Goal: Book appointment/travel/reservation

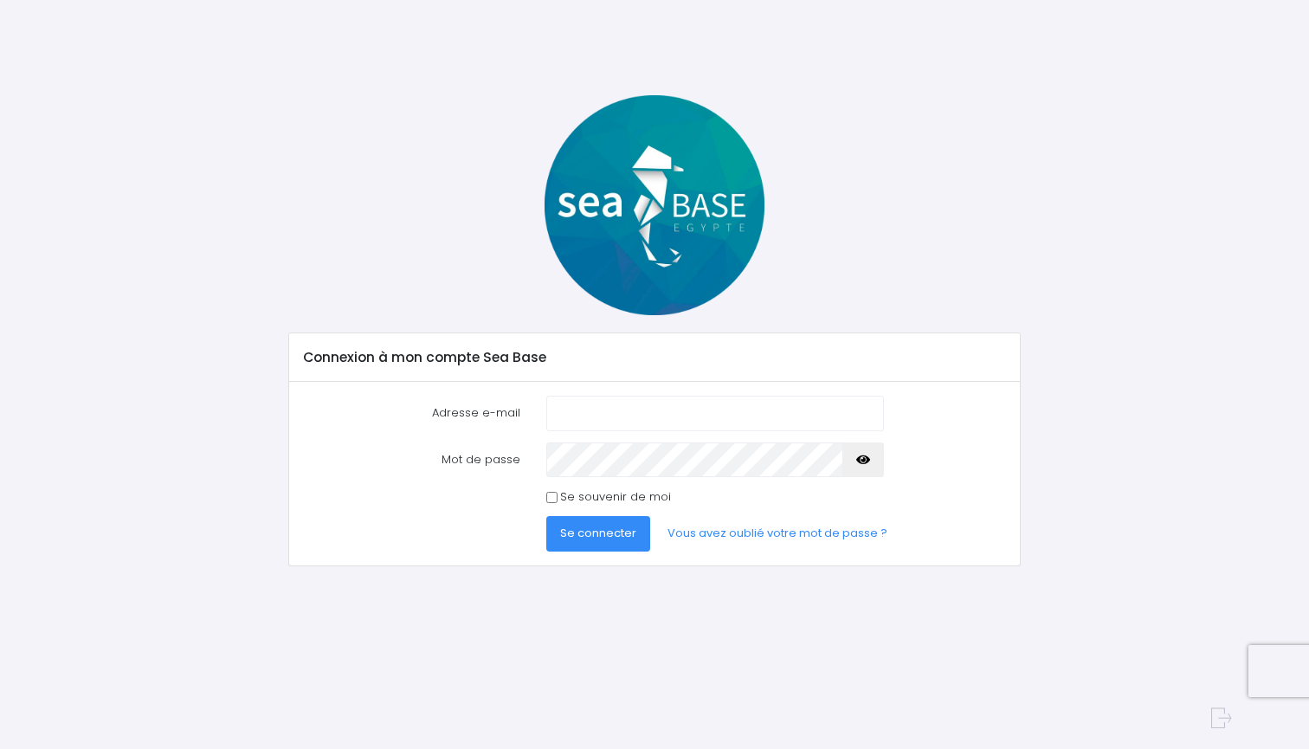
drag, startPoint x: 861, startPoint y: 171, endPoint x: 710, endPoint y: 394, distance: 269.2
click at [710, 394] on div "Adresse e-mail Mot de passe Se connecter" at bounding box center [654, 474] width 730 height 184
click at [591, 415] on input "Adresse e-mail" at bounding box center [715, 413] width 338 height 35
type input "[EMAIL_ADDRESS]com"
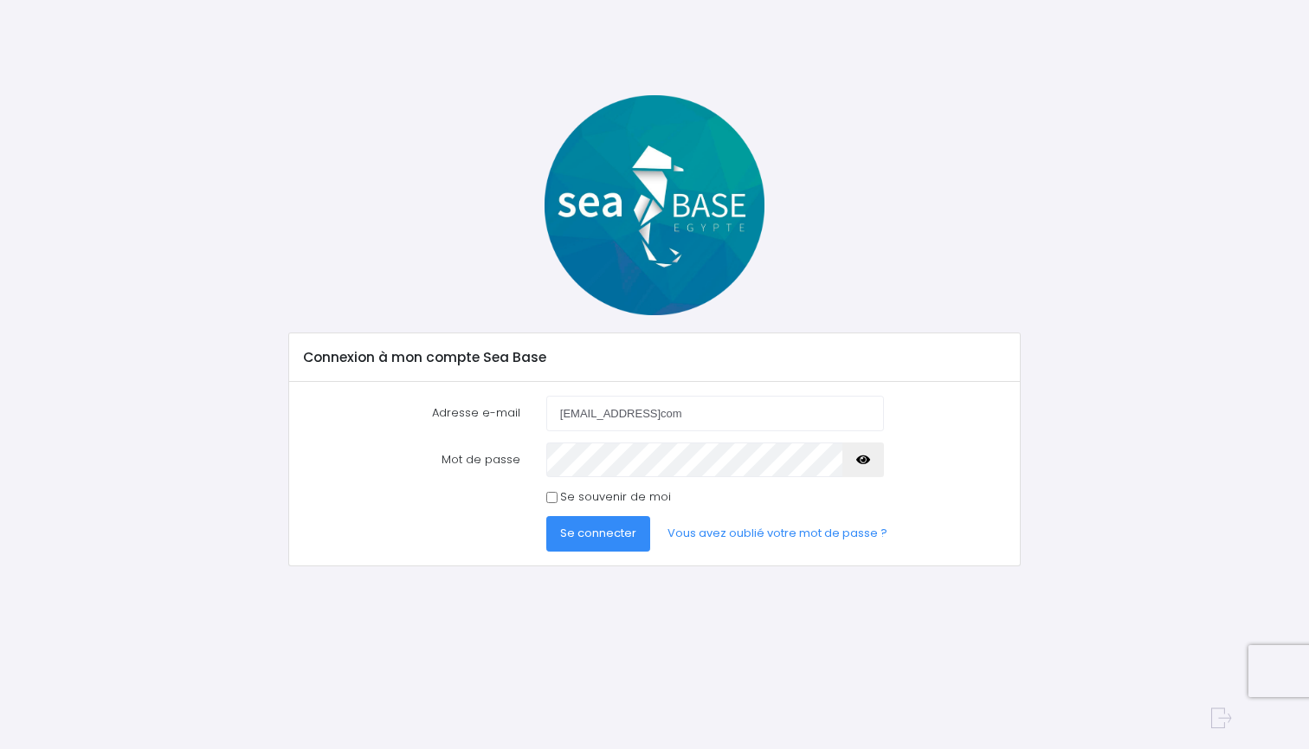
click at [627, 533] on span "Se connecter" at bounding box center [598, 533] width 76 height 16
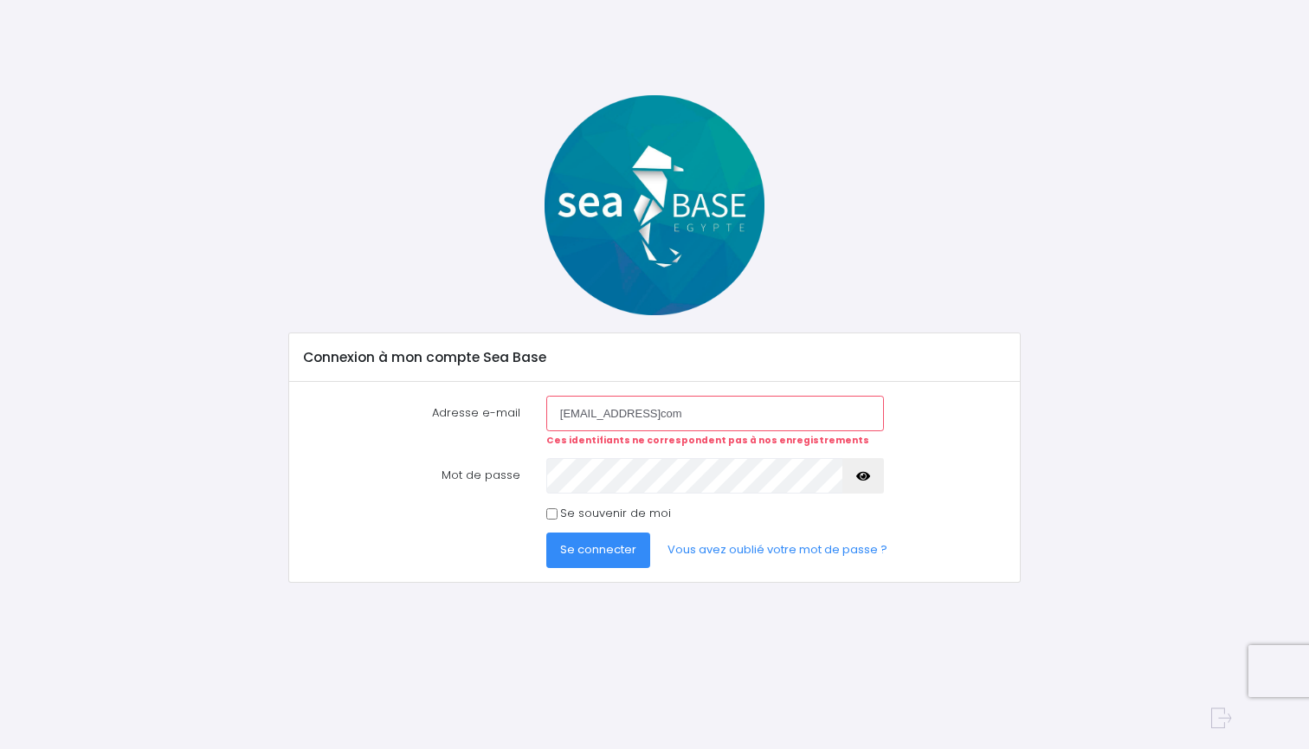
click at [1007, 406] on div "Adresse e-mail [EMAIL_ADDRESS]com Ces identifiants ne correspondent pas à nos e…" at bounding box center [655, 421] width 728 height 51
click at [702, 412] on input "donagliamarcantoine@gmailcom" at bounding box center [715, 413] width 338 height 35
type input "donagliamarcantoine@gmail.com"
click at [609, 554] on span "Se connecter" at bounding box center [598, 549] width 76 height 16
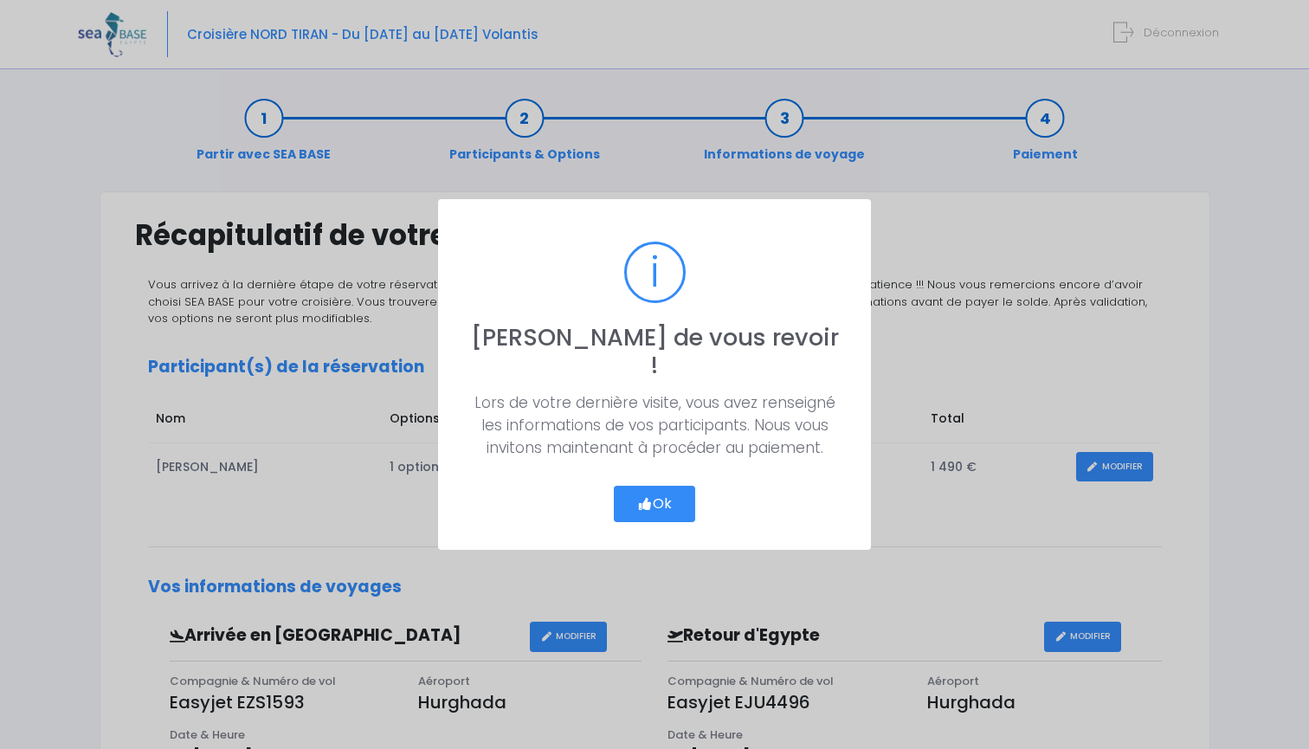
click at [648, 504] on icon "button" at bounding box center [645, 504] width 16 height 0
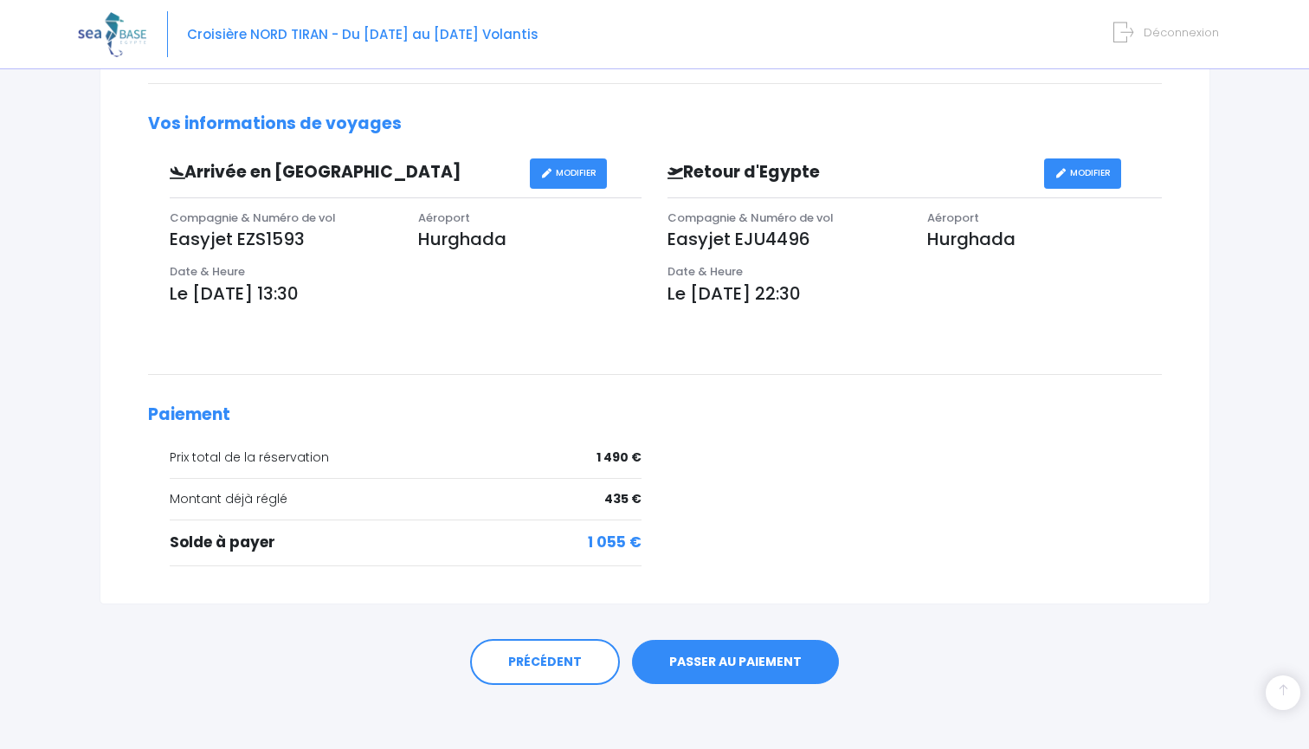
scroll to position [462, 0]
click at [728, 654] on link "PASSER AU PAIEMENT" at bounding box center [735, 663] width 207 height 45
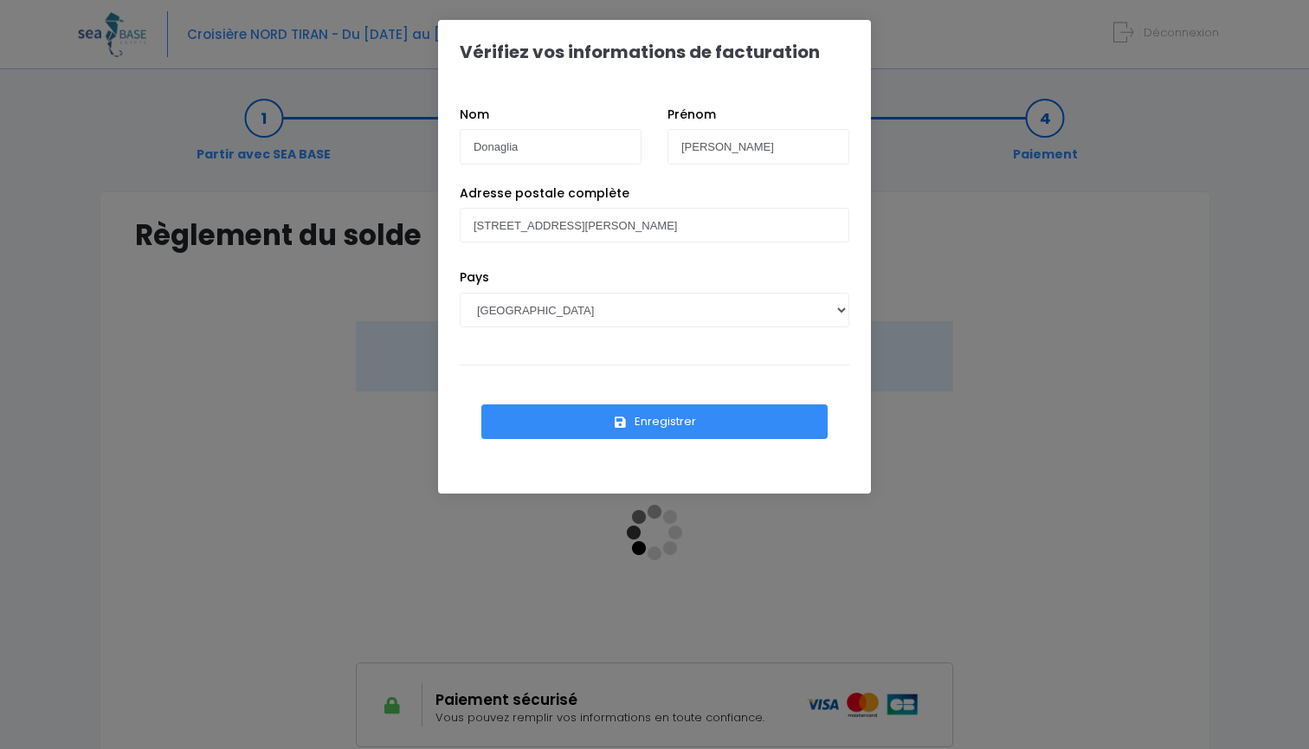
click at [688, 423] on button "Enregistrer" at bounding box center [654, 421] width 346 height 35
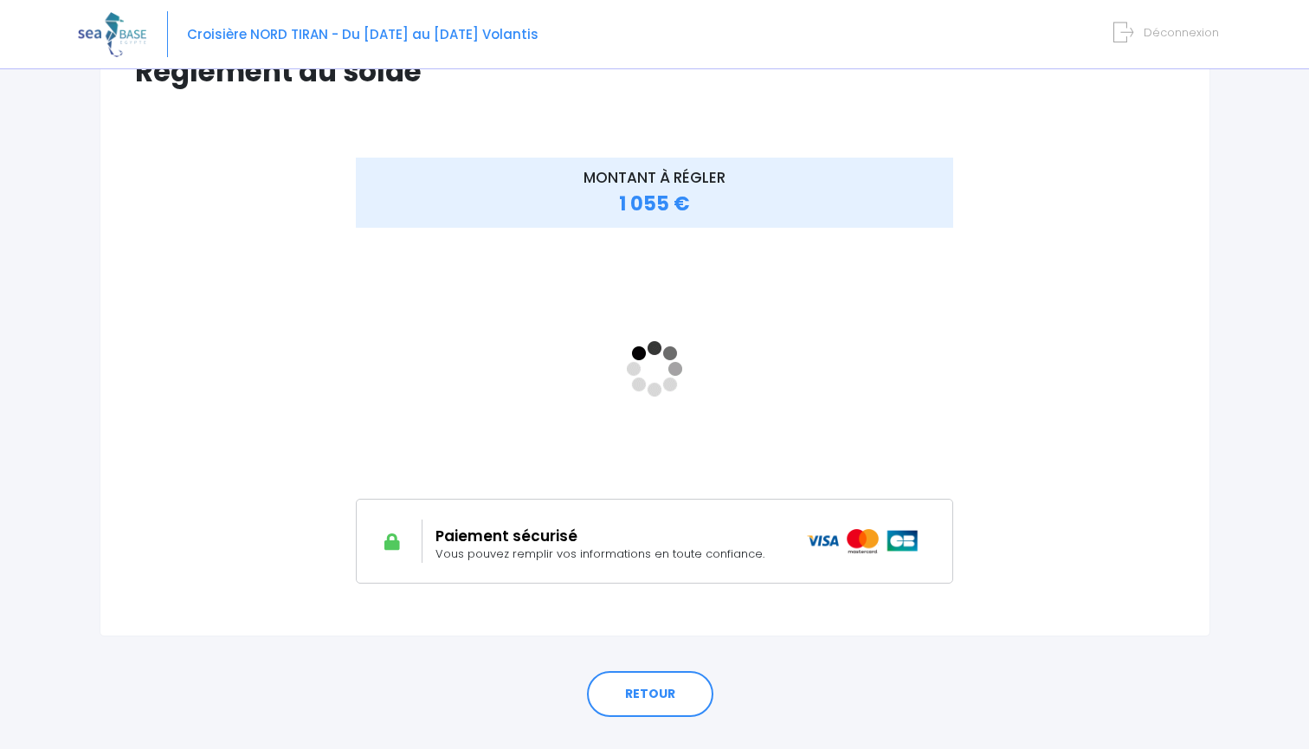
scroll to position [168, 0]
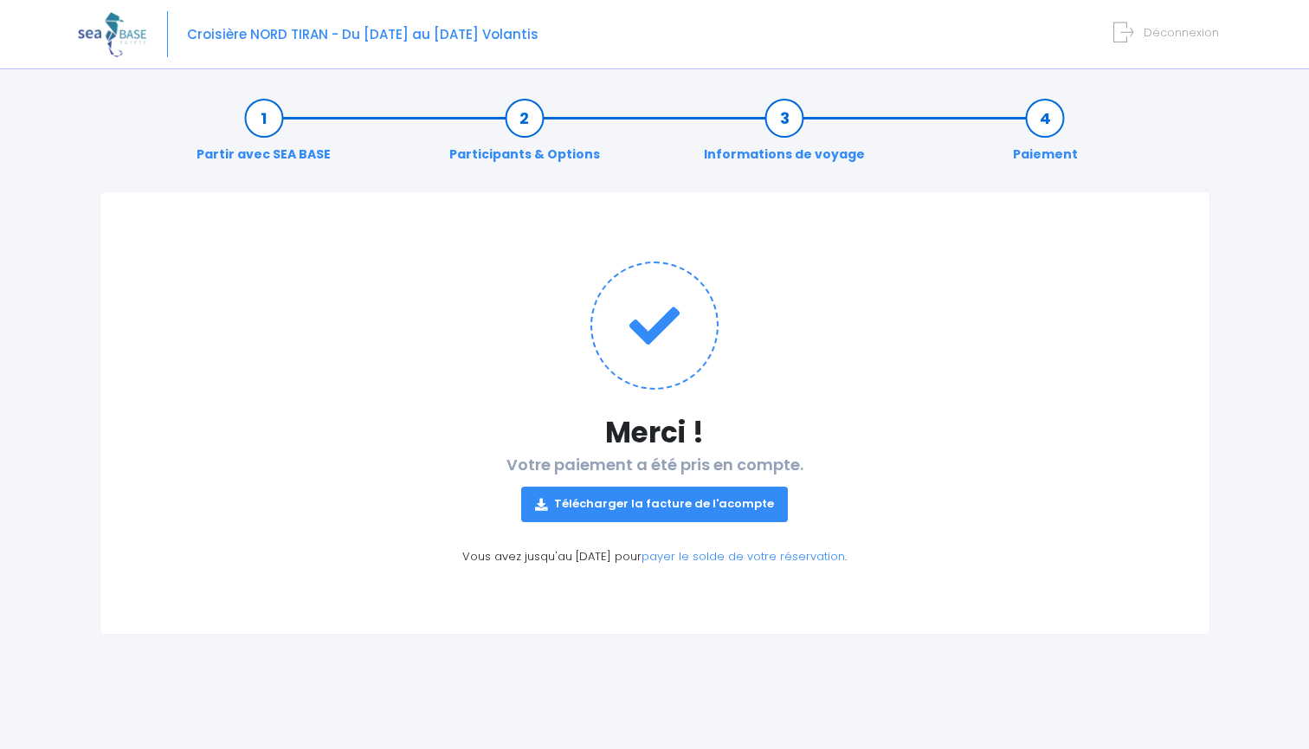
click at [675, 511] on link "Télécharger la facture de l'acompte" at bounding box center [654, 504] width 267 height 35
click at [865, 419] on h1 "Merci !" at bounding box center [655, 433] width 1040 height 34
click at [728, 557] on link "payer le solde de votre réservation" at bounding box center [742, 556] width 203 height 16
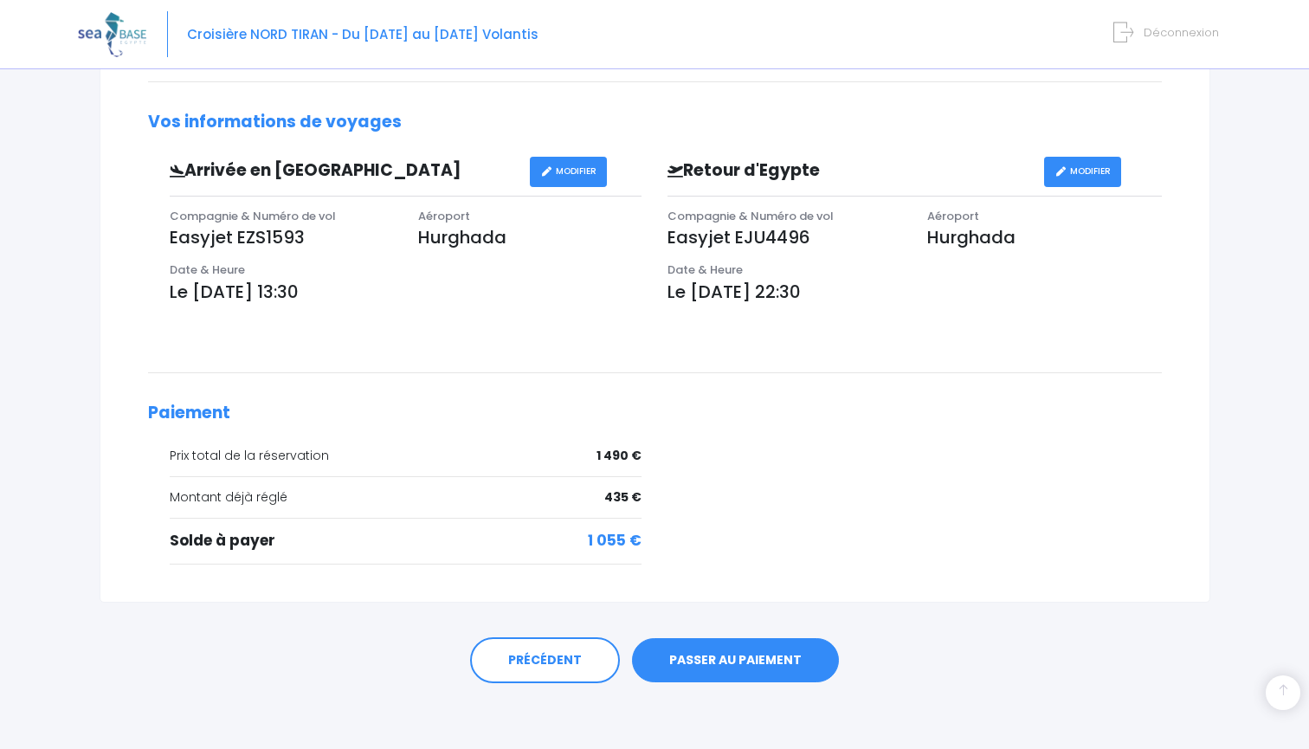
scroll to position [462, 0]
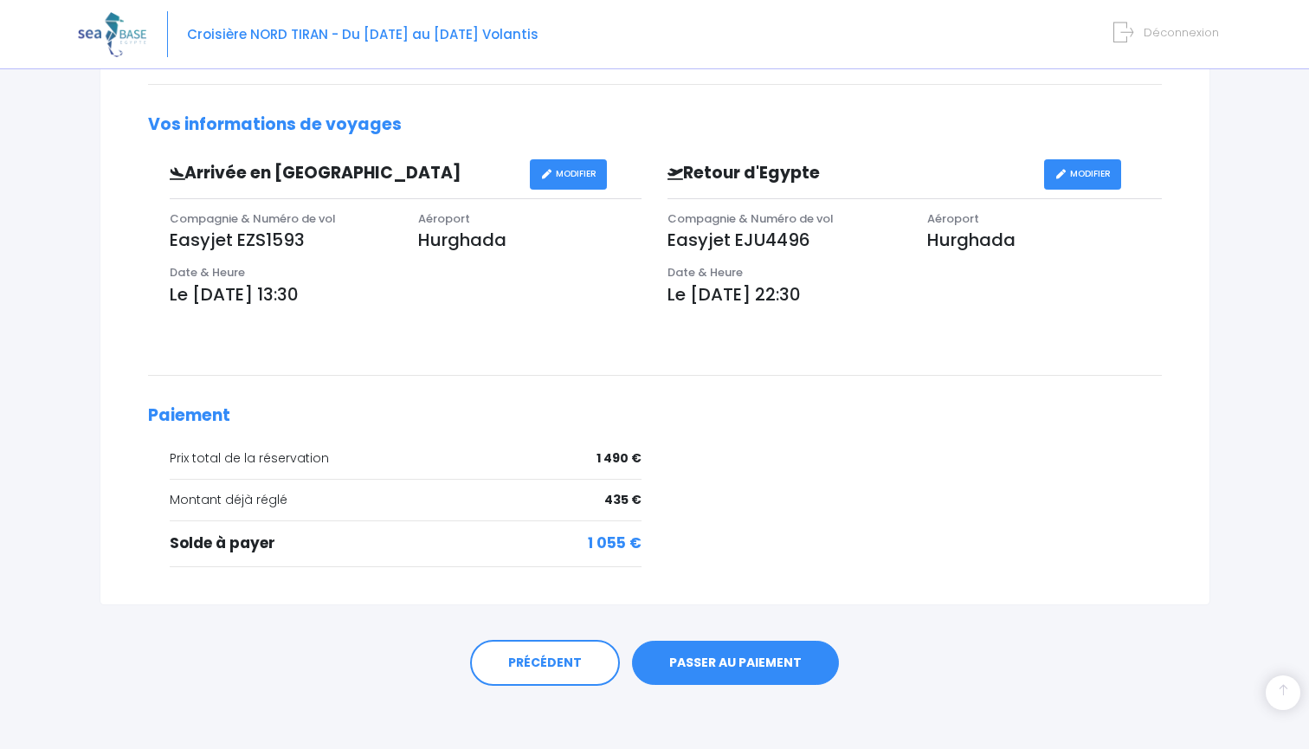
click at [693, 654] on link "PASSER AU PAIEMENT" at bounding box center [735, 663] width 207 height 45
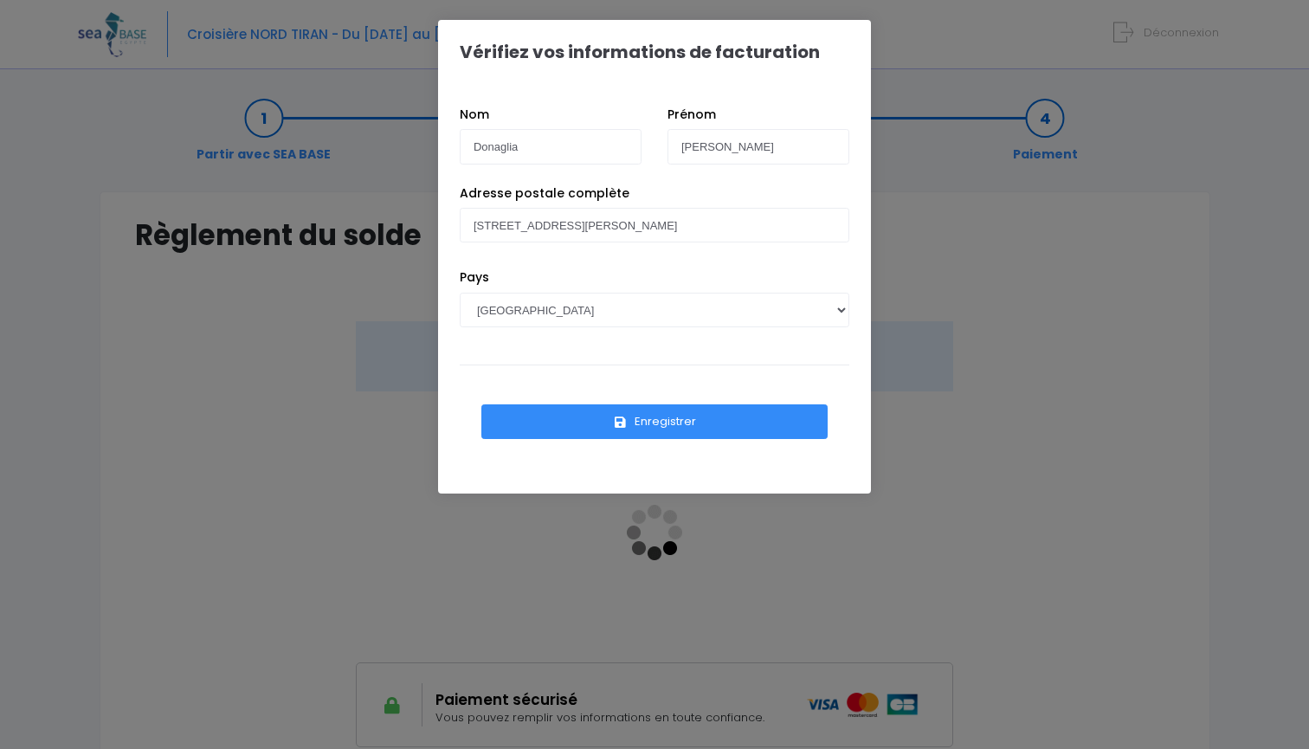
click at [957, 117] on div "Vérifiez vos informations de facturation Nom Donaglia [PERSON_NAME] [GEOGRAPHIC…" at bounding box center [654, 374] width 1309 height 749
click at [1218, 271] on div "Vérifiez vos informations de facturation Nom Donaglia [PERSON_NAME] [GEOGRAPHIC…" at bounding box center [654, 374] width 1309 height 749
